Goal: Communication & Community: Participate in discussion

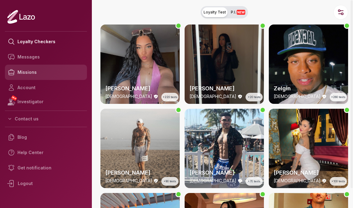
click at [44, 71] on link "Missions" at bounding box center [46, 72] width 82 height 15
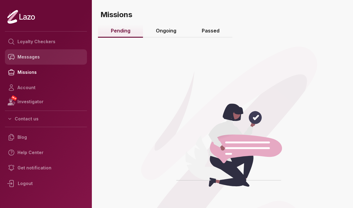
click at [43, 58] on link "Messages" at bounding box center [46, 56] width 82 height 15
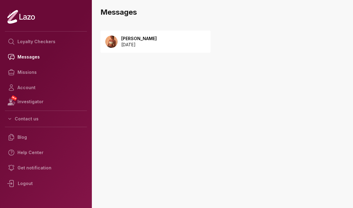
click at [157, 40] on p "[PERSON_NAME]" at bounding box center [138, 38] width 35 height 6
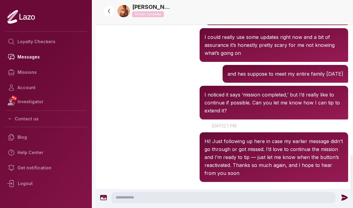
scroll to position [839, 0]
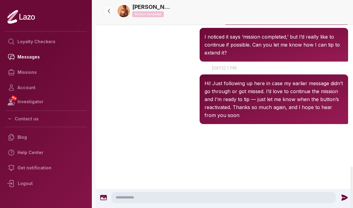
click at [111, 9] on icon at bounding box center [109, 11] width 6 height 6
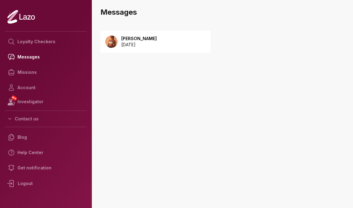
click at [146, 36] on p "[PERSON_NAME]" at bounding box center [138, 38] width 35 height 6
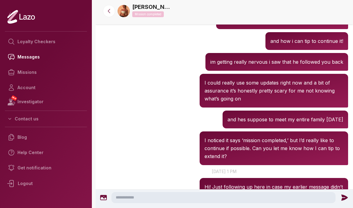
scroll to position [839, 0]
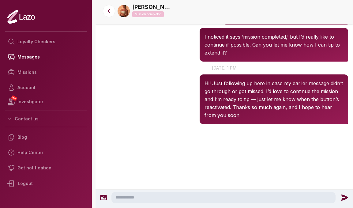
click at [108, 17] on nav "Sharon Mission completed" at bounding box center [223, 12] width 257 height 24
click at [109, 13] on icon at bounding box center [109, 11] width 6 height 6
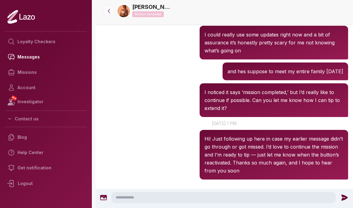
scroll to position [774, 0]
